Goal: Information Seeking & Learning: Check status

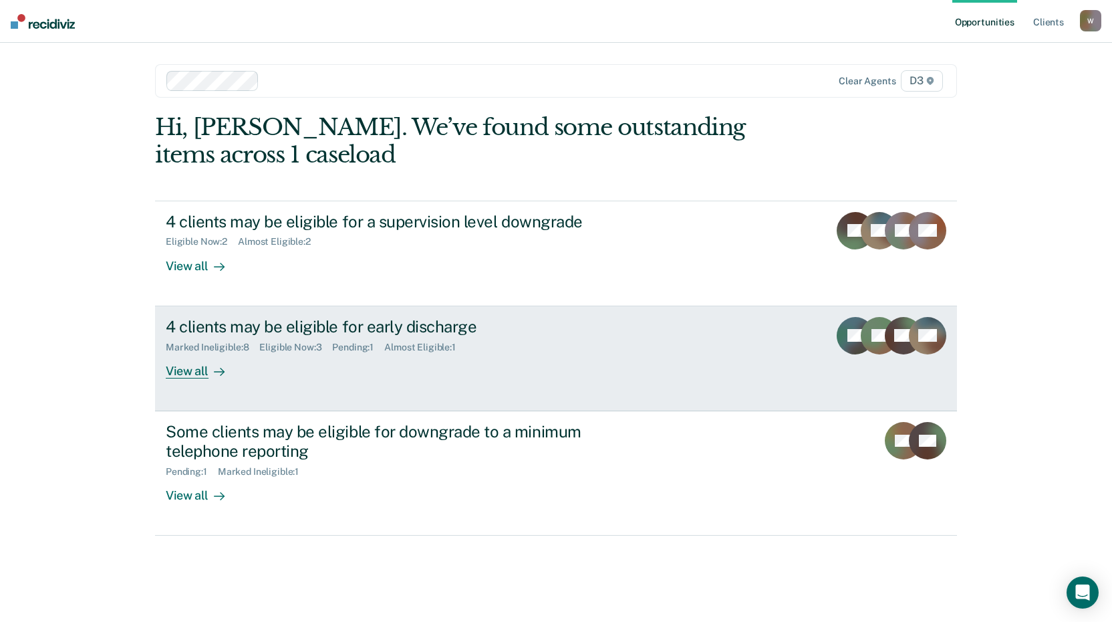
click at [201, 372] on div "View all" at bounding box center [203, 365] width 75 height 26
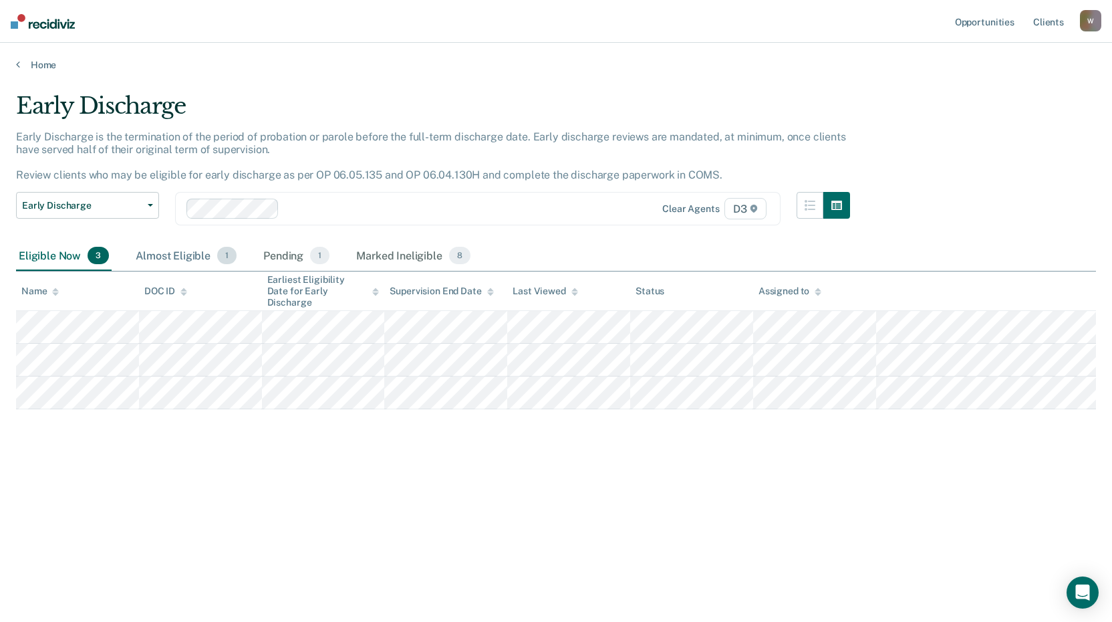
click at [186, 258] on div "Almost Eligible 1" at bounding box center [186, 255] width 106 height 29
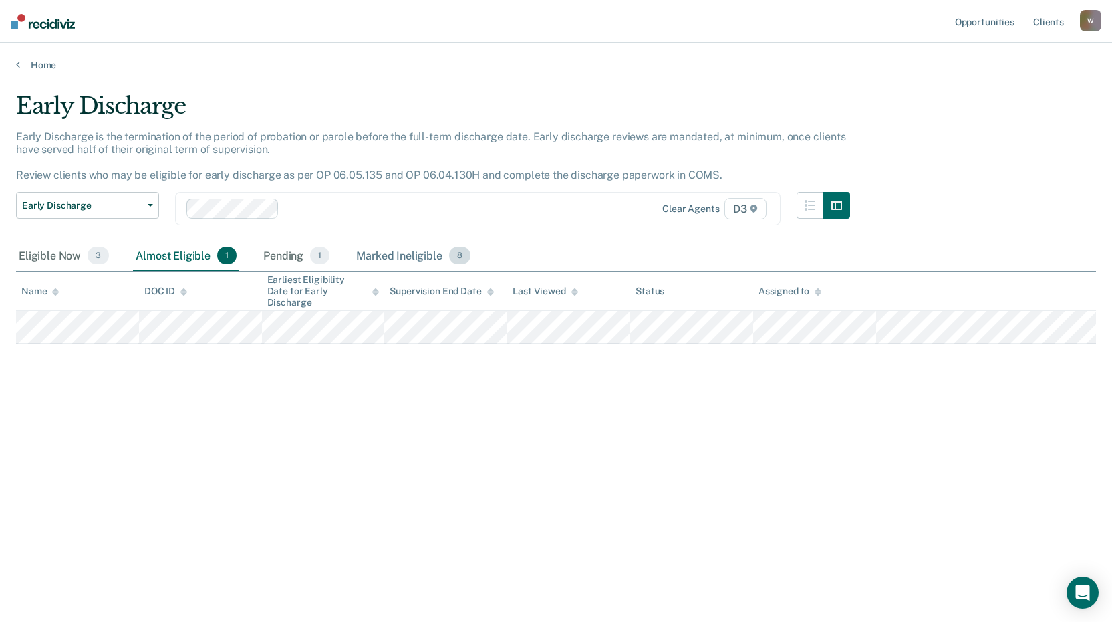
click at [378, 258] on div "Marked Ineligible 8" at bounding box center [414, 255] width 120 height 29
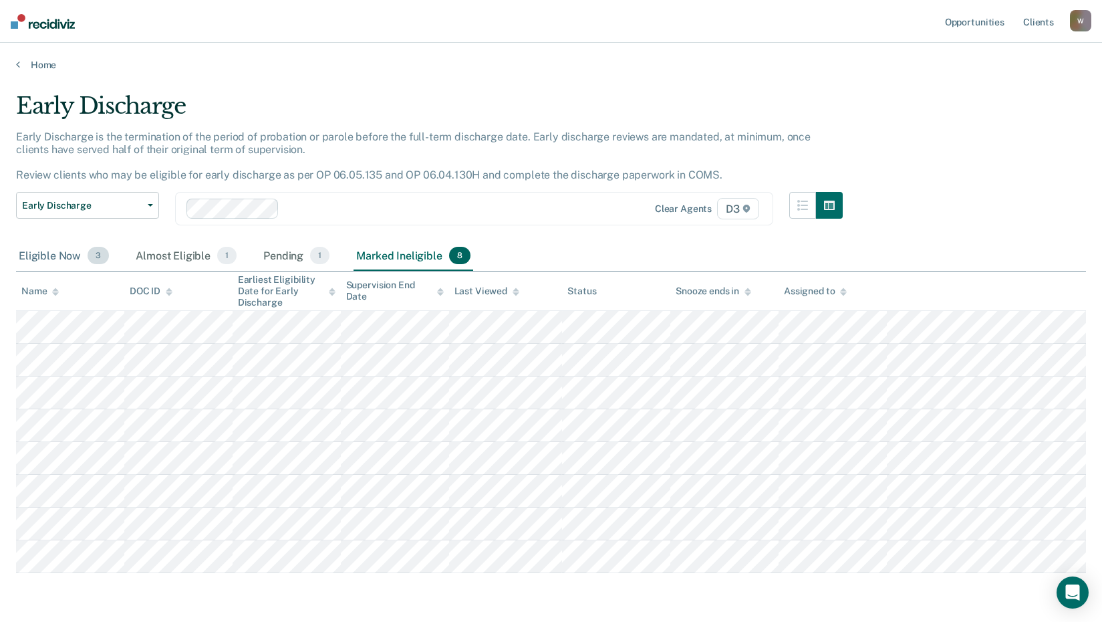
click at [62, 253] on div "Eligible Now 3" at bounding box center [64, 255] width 96 height 29
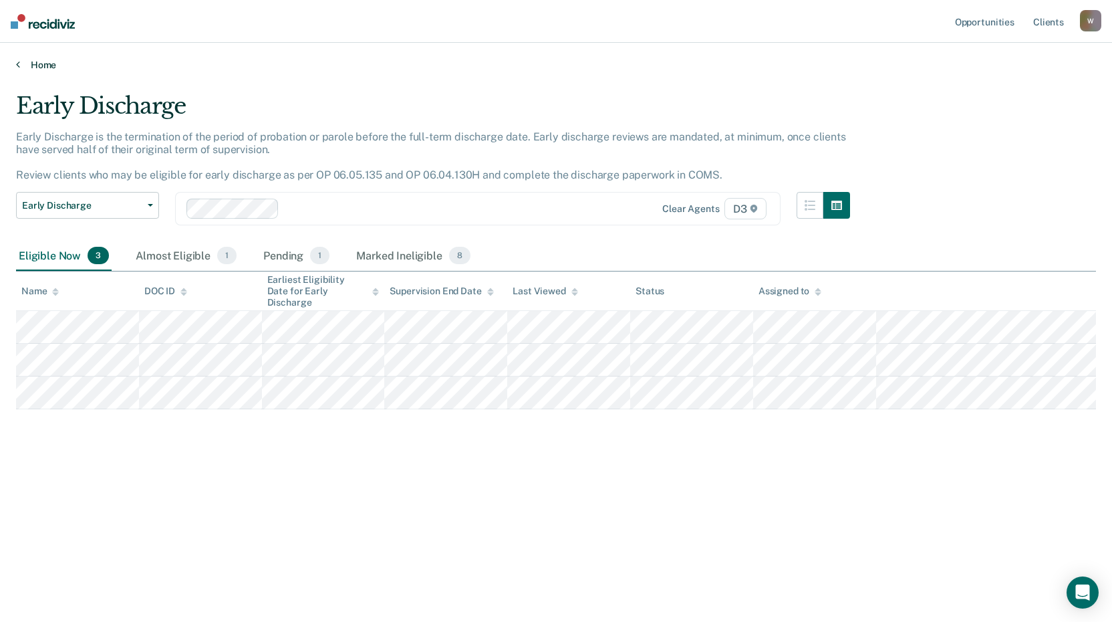
click at [58, 66] on link "Home" at bounding box center [556, 65] width 1080 height 12
